Goal: Navigation & Orientation: Find specific page/section

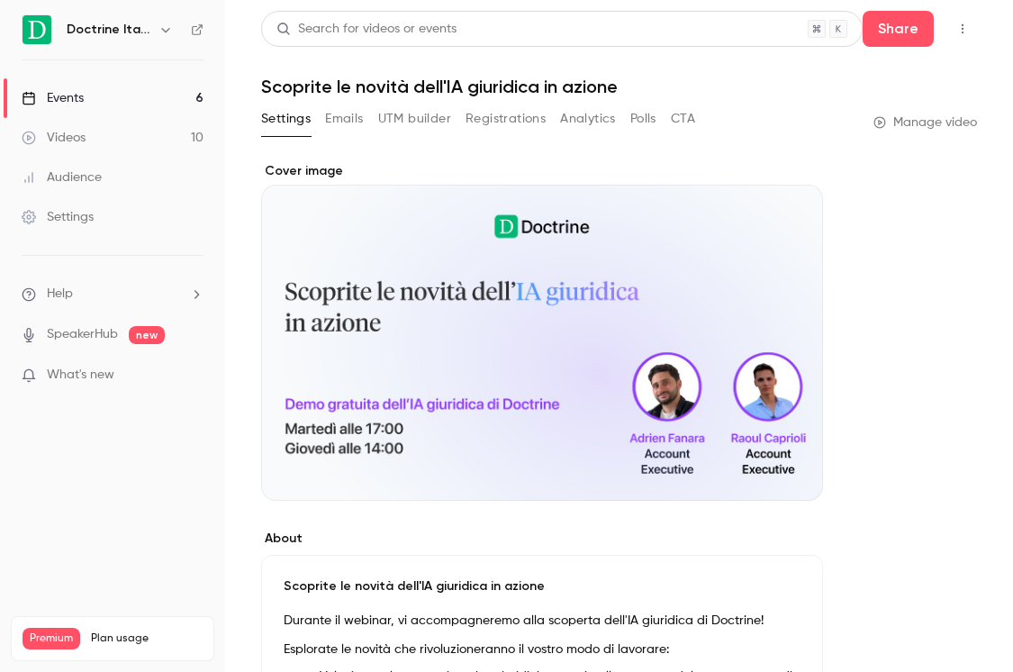
click at [168, 87] on link "Events 6" at bounding box center [112, 98] width 225 height 40
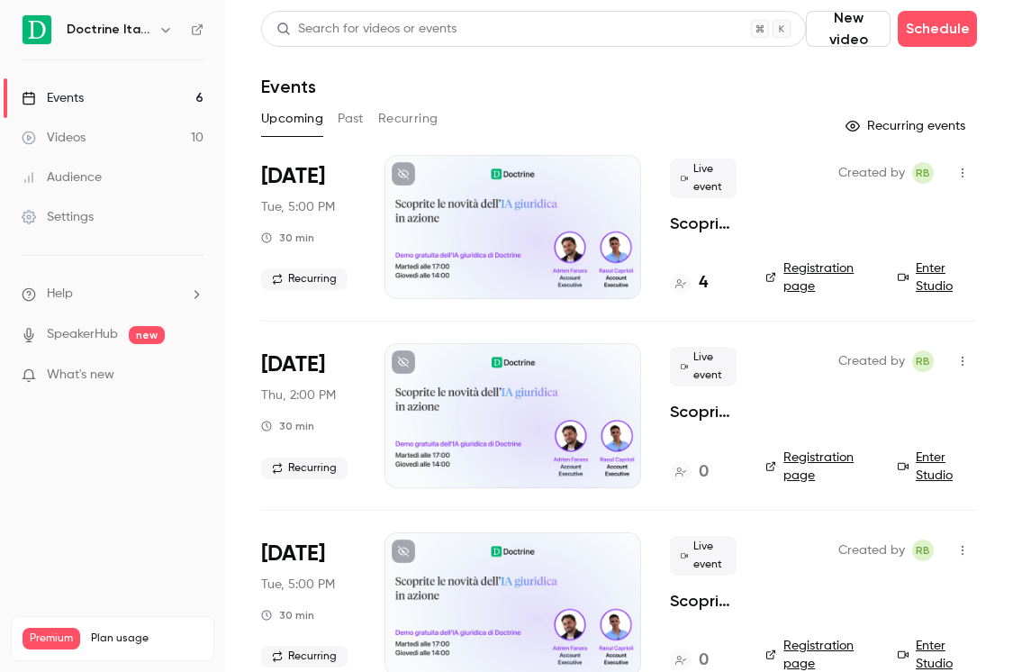
click at [167, 31] on icon "button" at bounding box center [166, 30] width 14 height 14
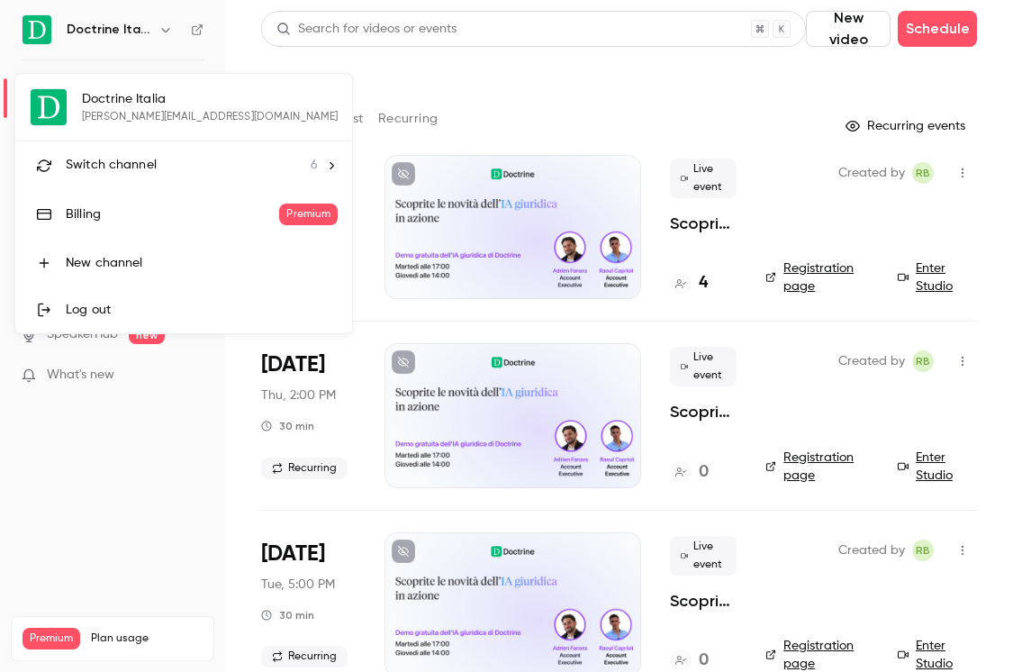
click at [168, 156] on div "Switch channel 6" at bounding box center [192, 165] width 252 height 19
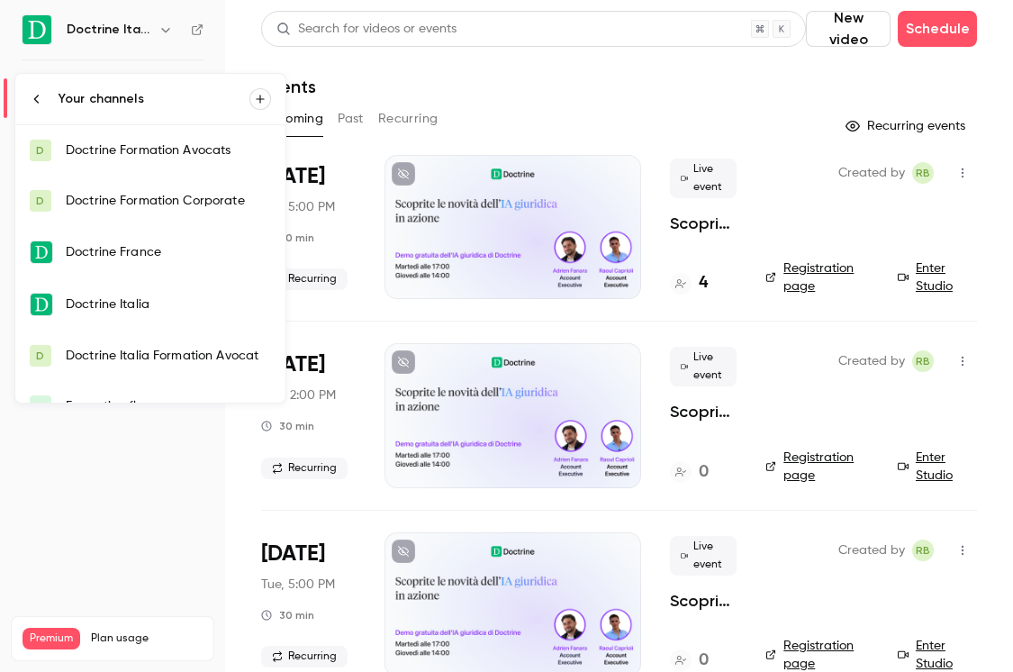
scroll to position [29, 0]
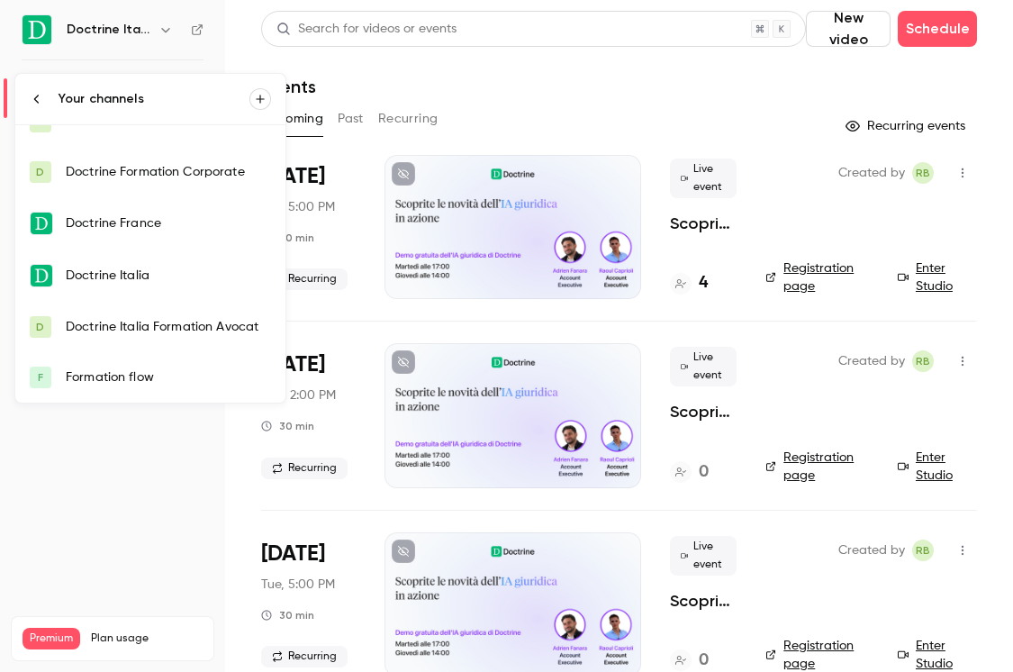
click at [170, 331] on div "Doctrine Italia Formation Avocat" at bounding box center [168, 327] width 205 height 18
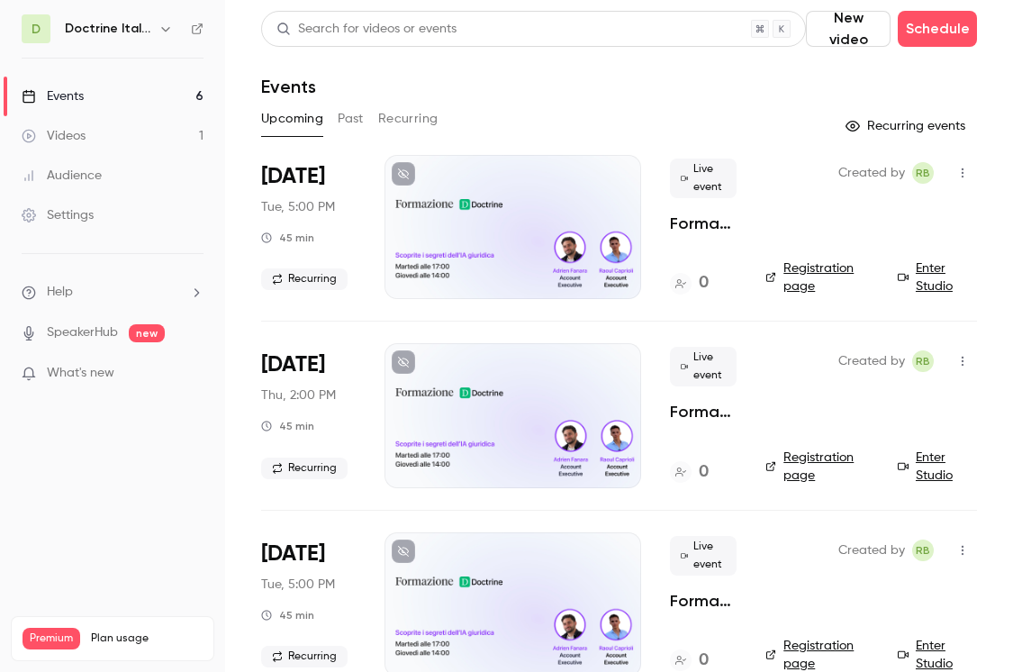
scroll to position [603, 0]
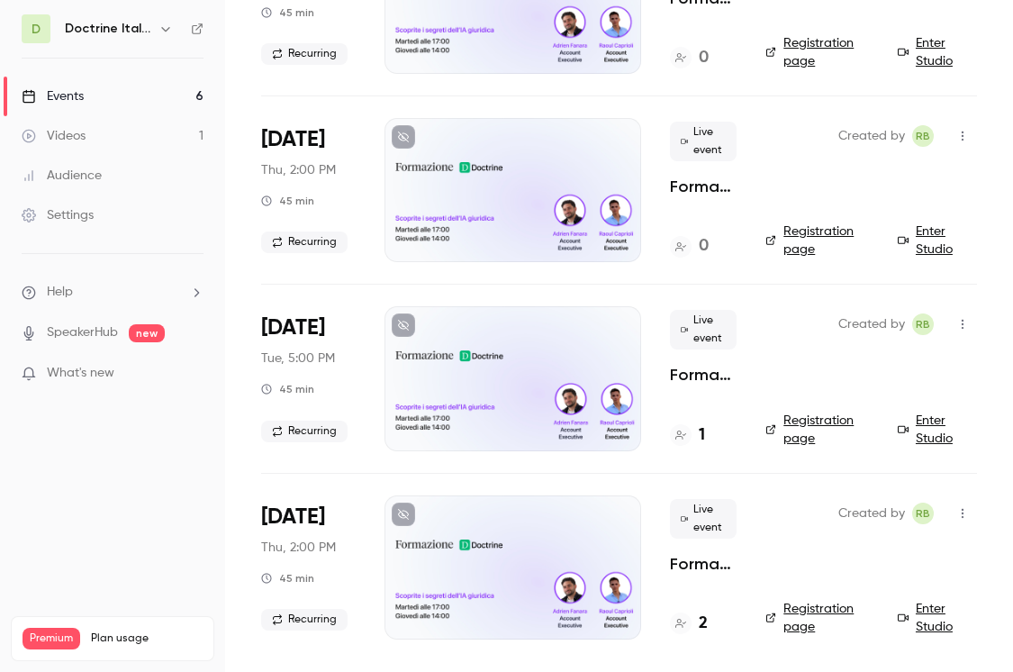
click at [690, 622] on div at bounding box center [681, 624] width 22 height 22
